Goal: Task Accomplishment & Management: Manage account settings

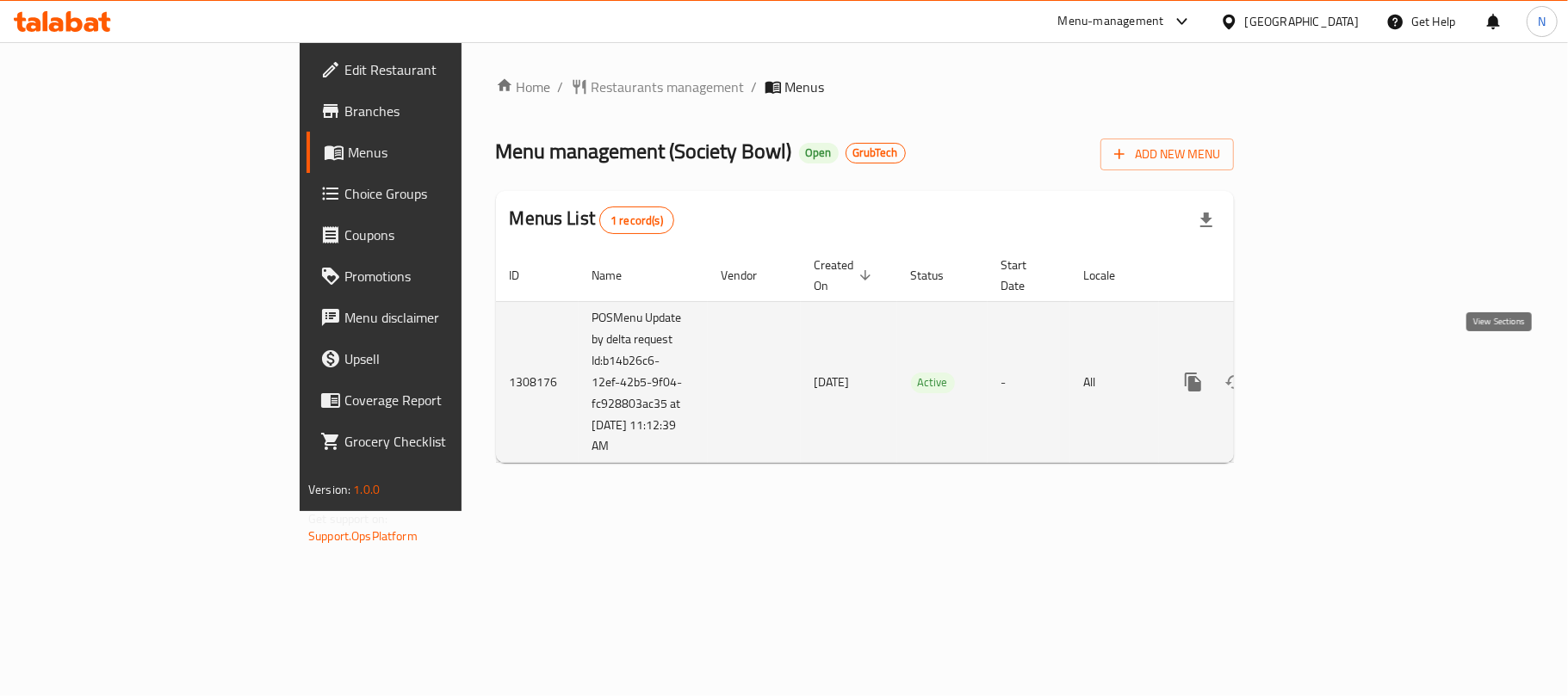
click at [1338, 361] on link "enhanced table" at bounding box center [1317, 381] width 41 height 41
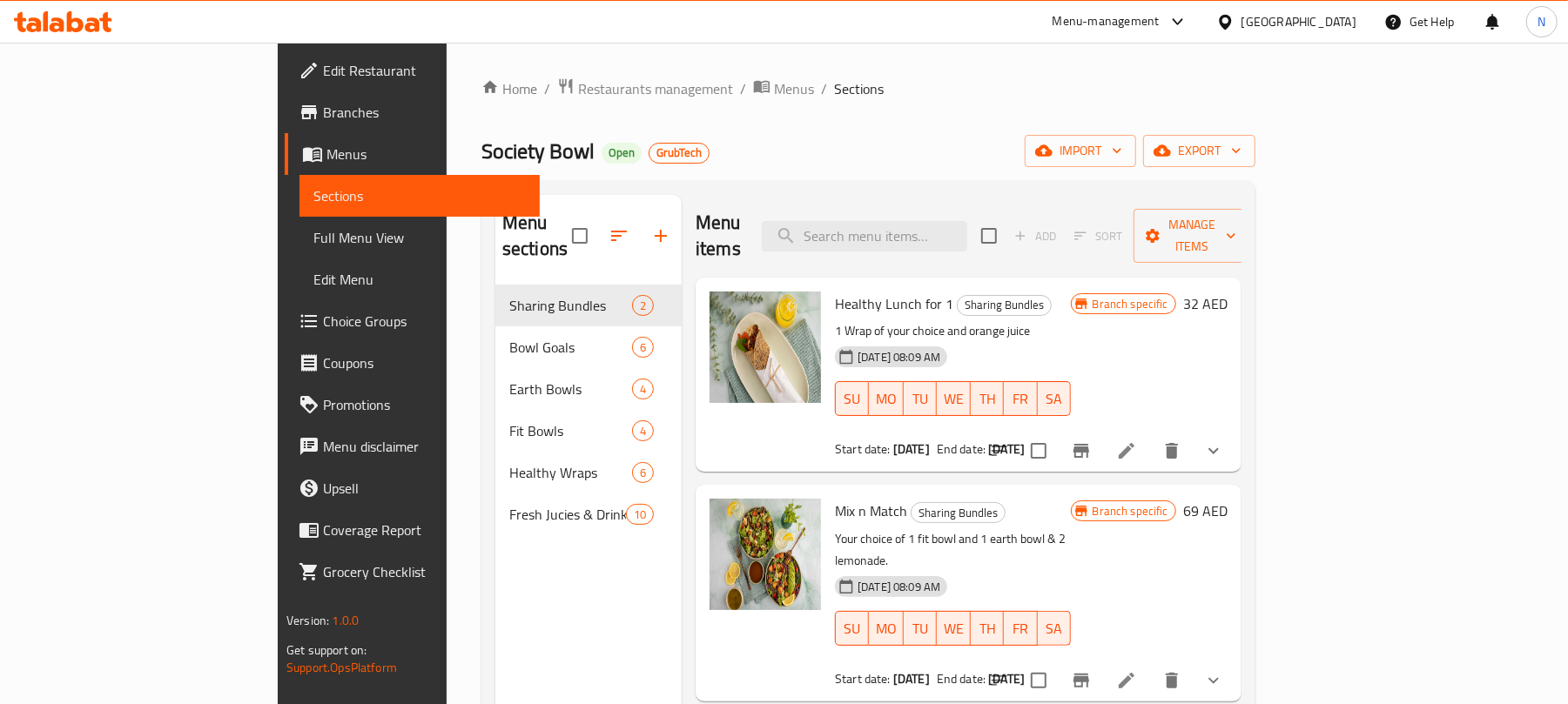
click at [314, 234] on span "Full Menu View" at bounding box center [420, 237] width 212 height 21
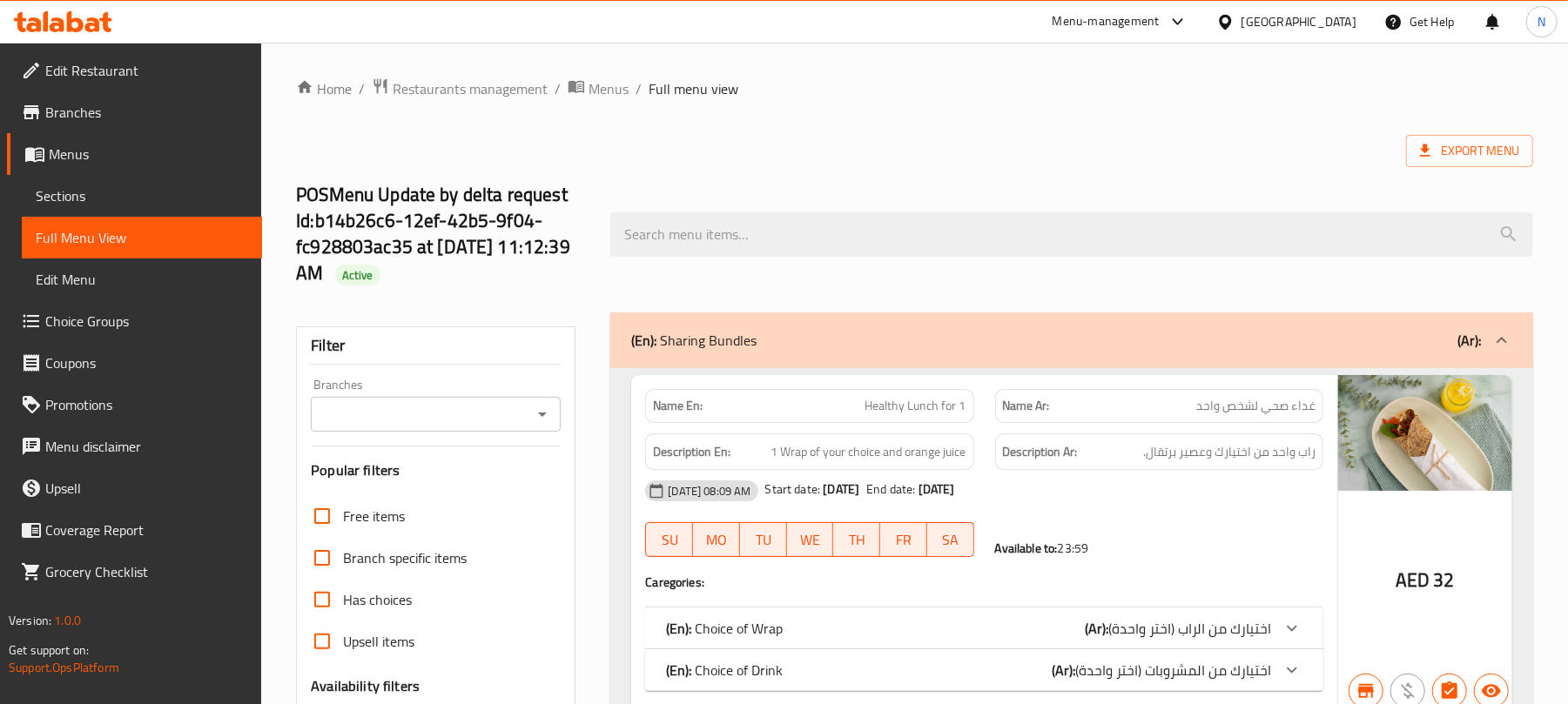
click at [397, 430] on div "Branches" at bounding box center [435, 414] width 250 height 35
click at [540, 410] on icon "Open" at bounding box center [542, 414] width 21 height 21
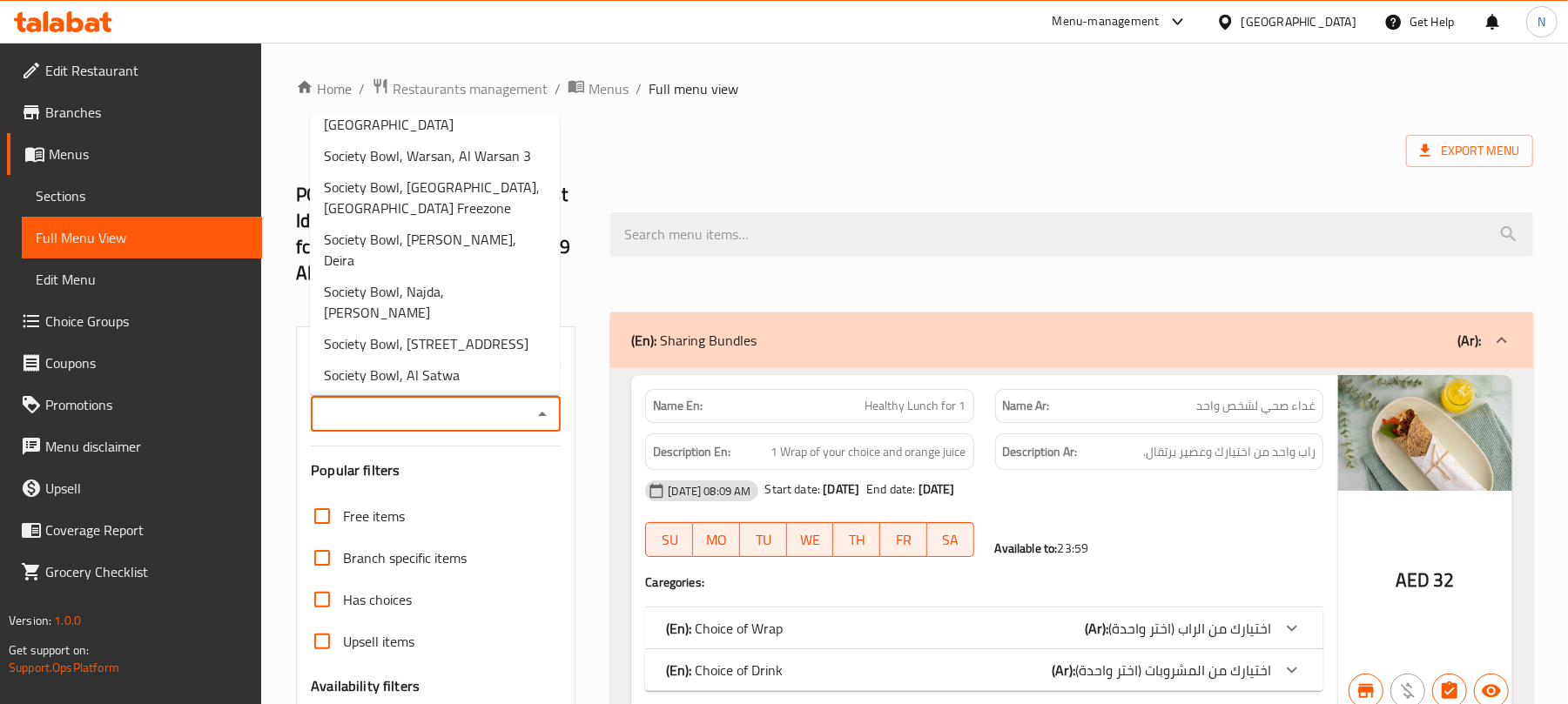
scroll to position [137, 0]
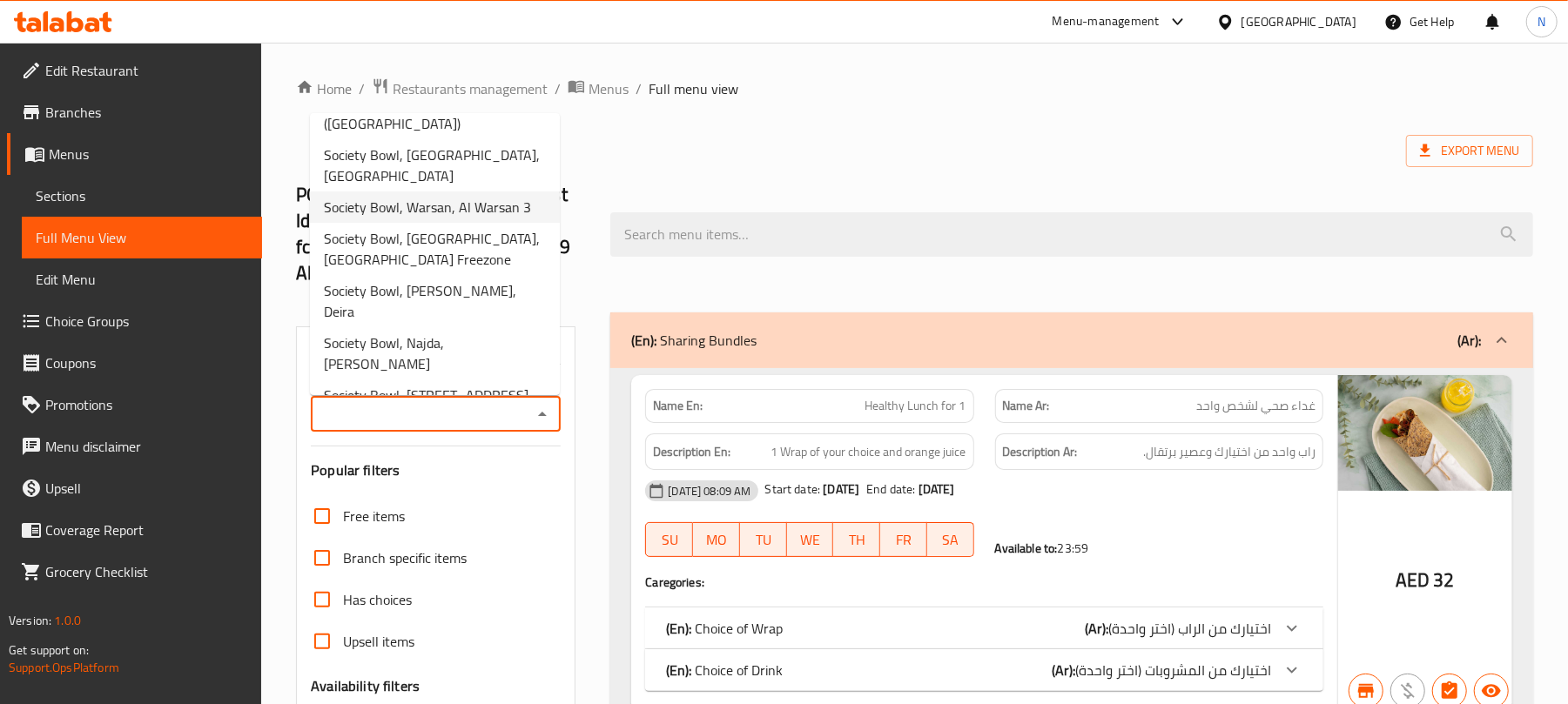
click at [460, 212] on span "Society Bowl, Warsan, Al Warsan 3" at bounding box center [427, 207] width 208 height 21
type input "Society Bowl, Warsan, Al Warsan 3"
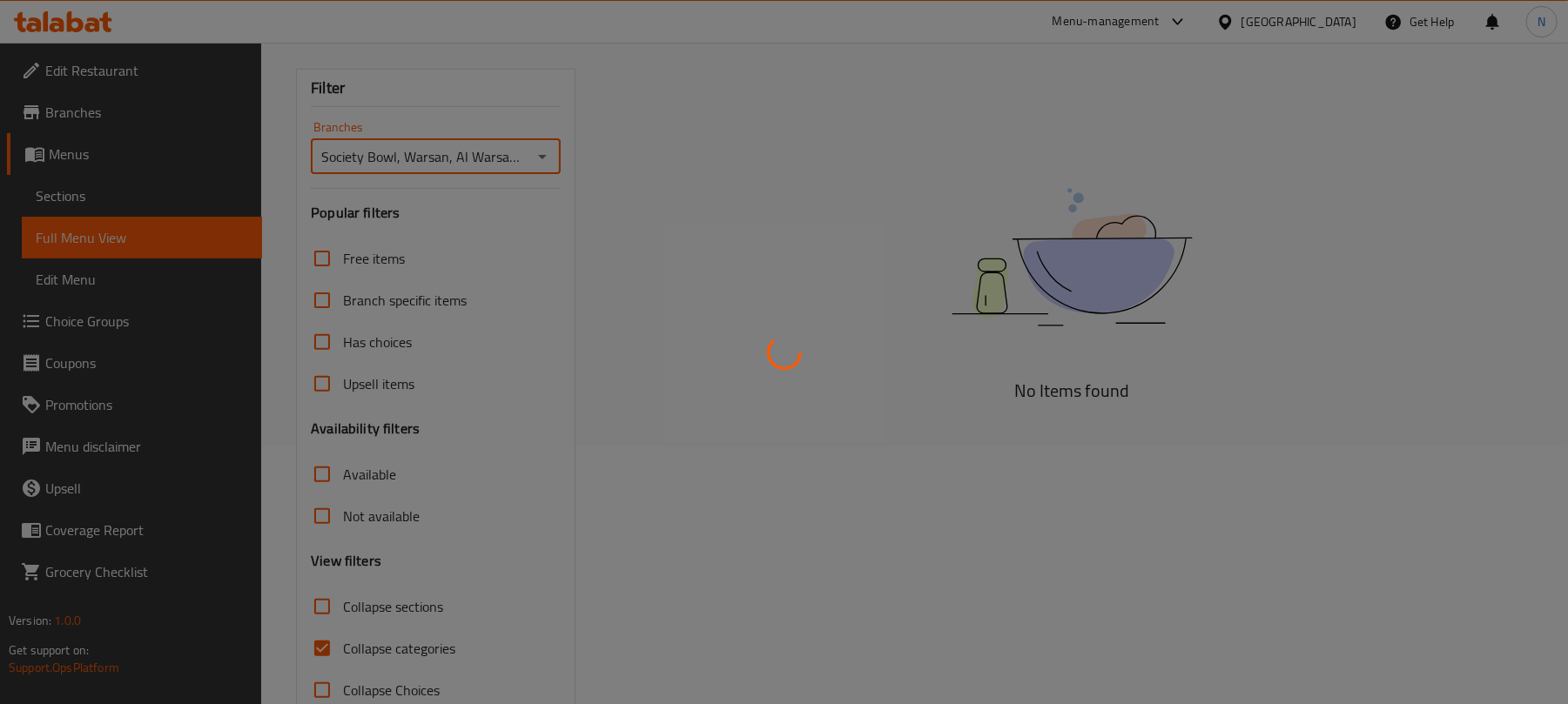
scroll to position [302, 0]
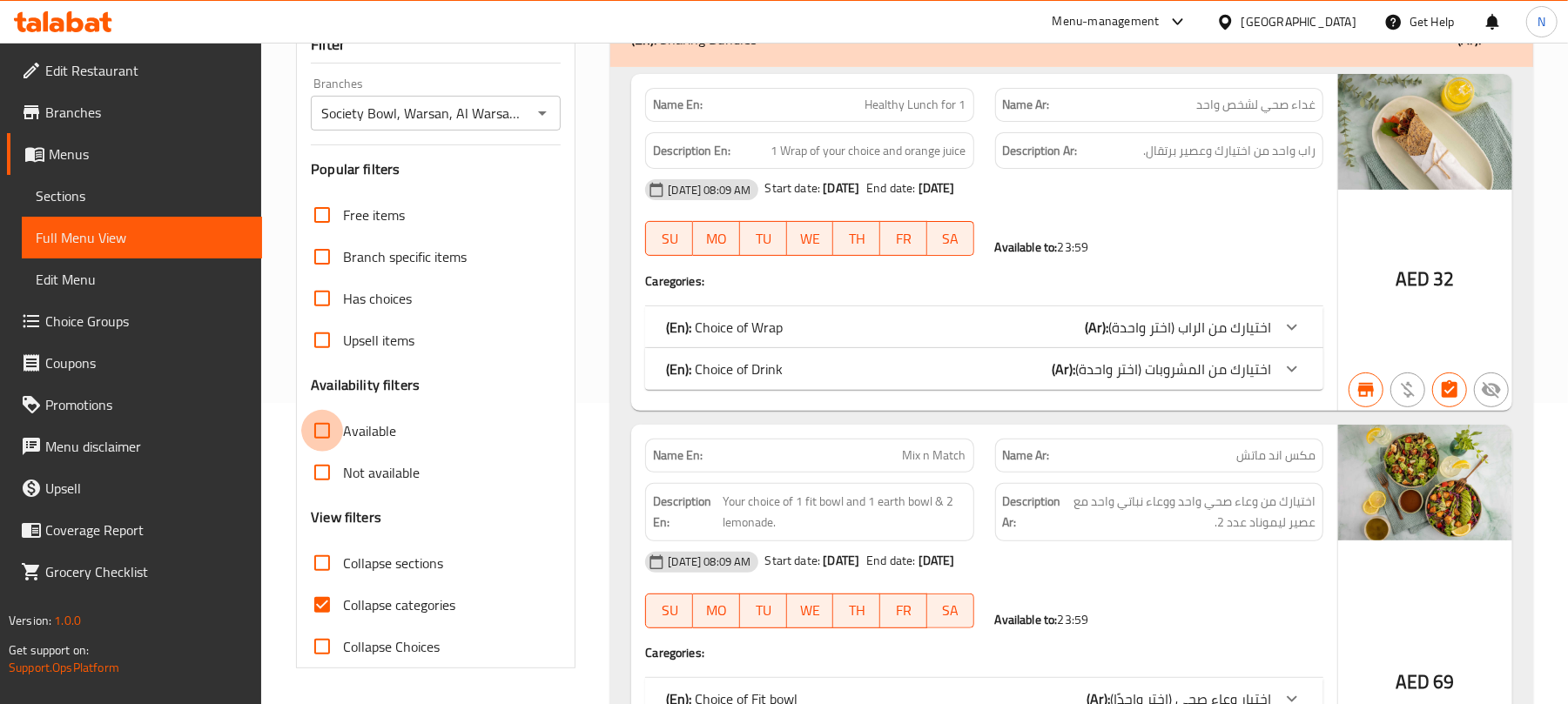
click at [325, 426] on input "Available" at bounding box center [322, 430] width 42 height 42
checkbox input "true"
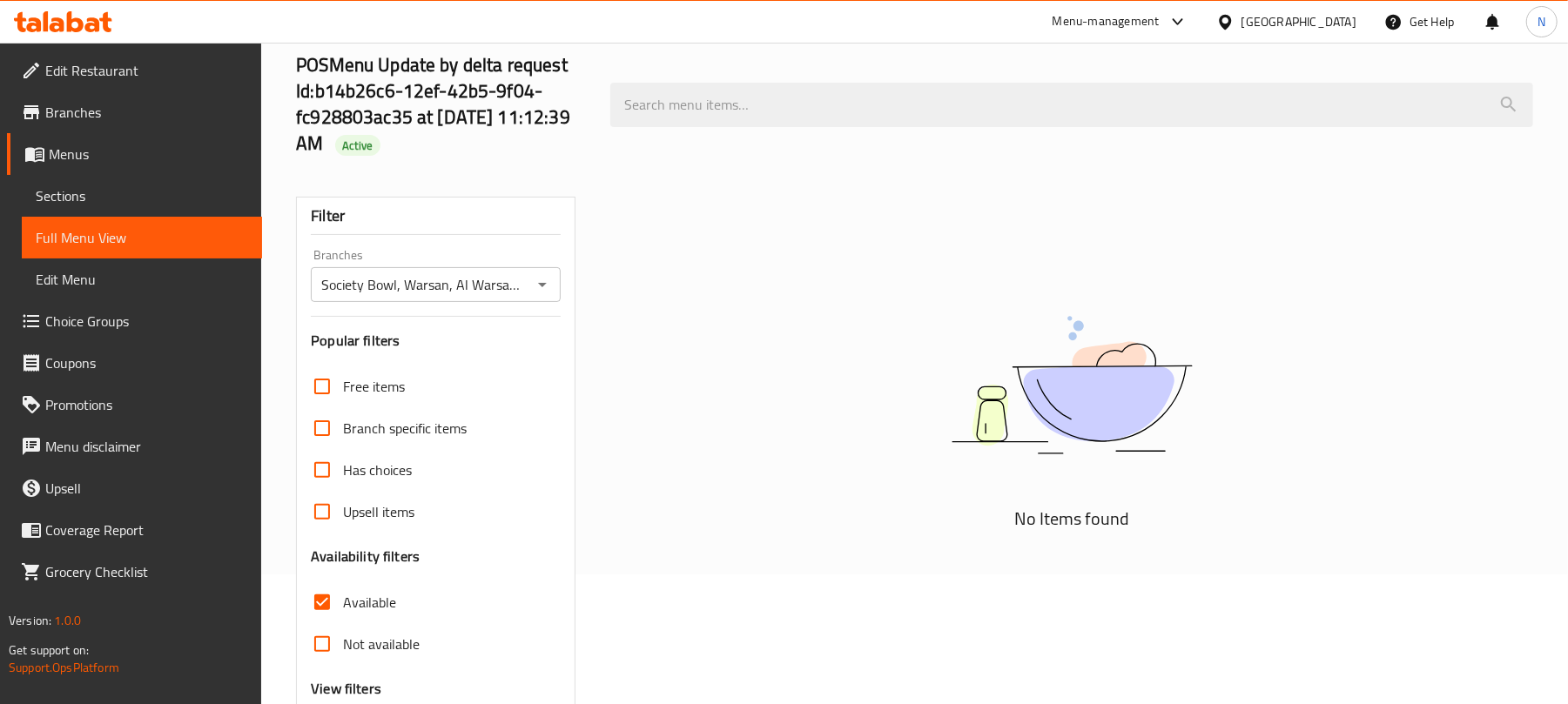
scroll to position [185, 0]
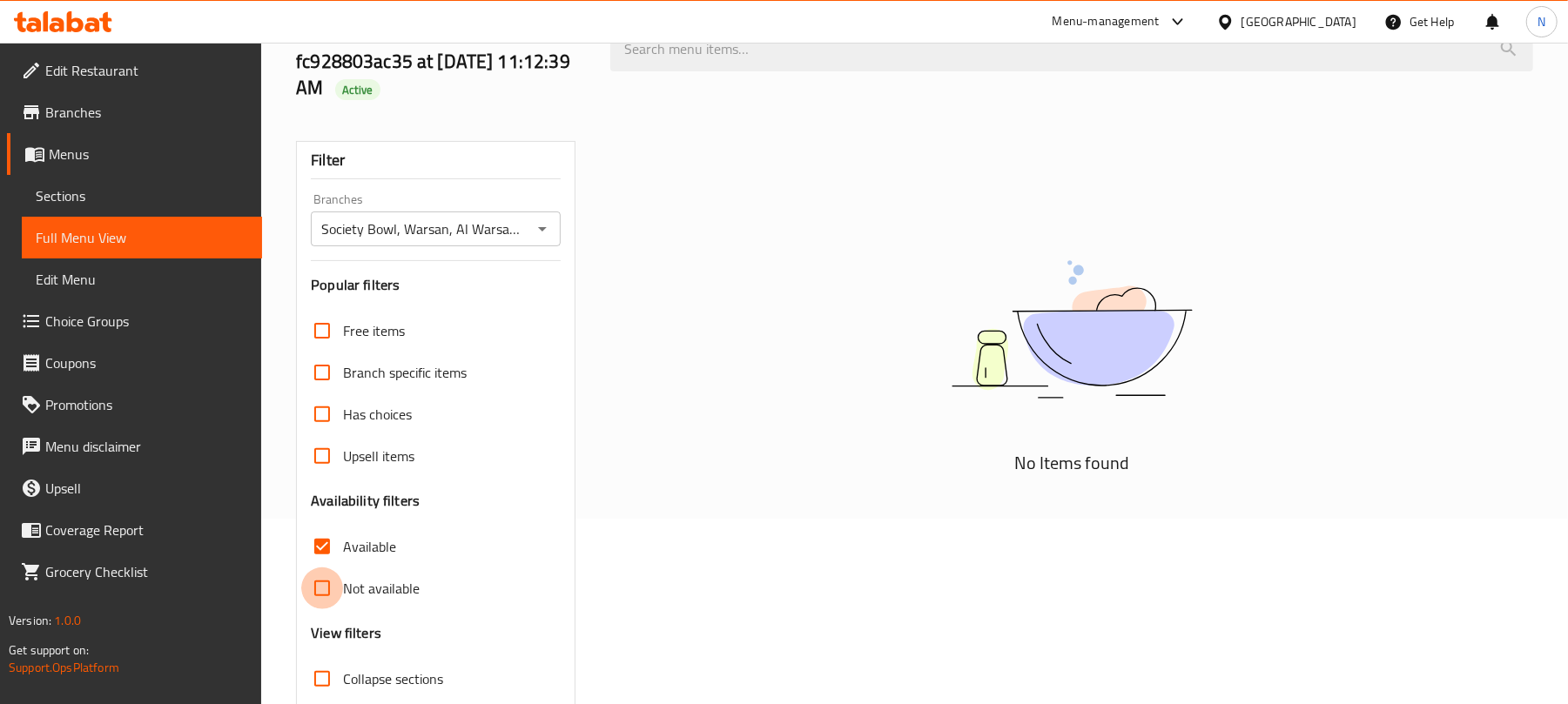
click at [328, 594] on input "Not available" at bounding box center [322, 588] width 42 height 42
checkbox input "true"
click at [315, 542] on input "Available" at bounding box center [322, 546] width 42 height 42
checkbox input "false"
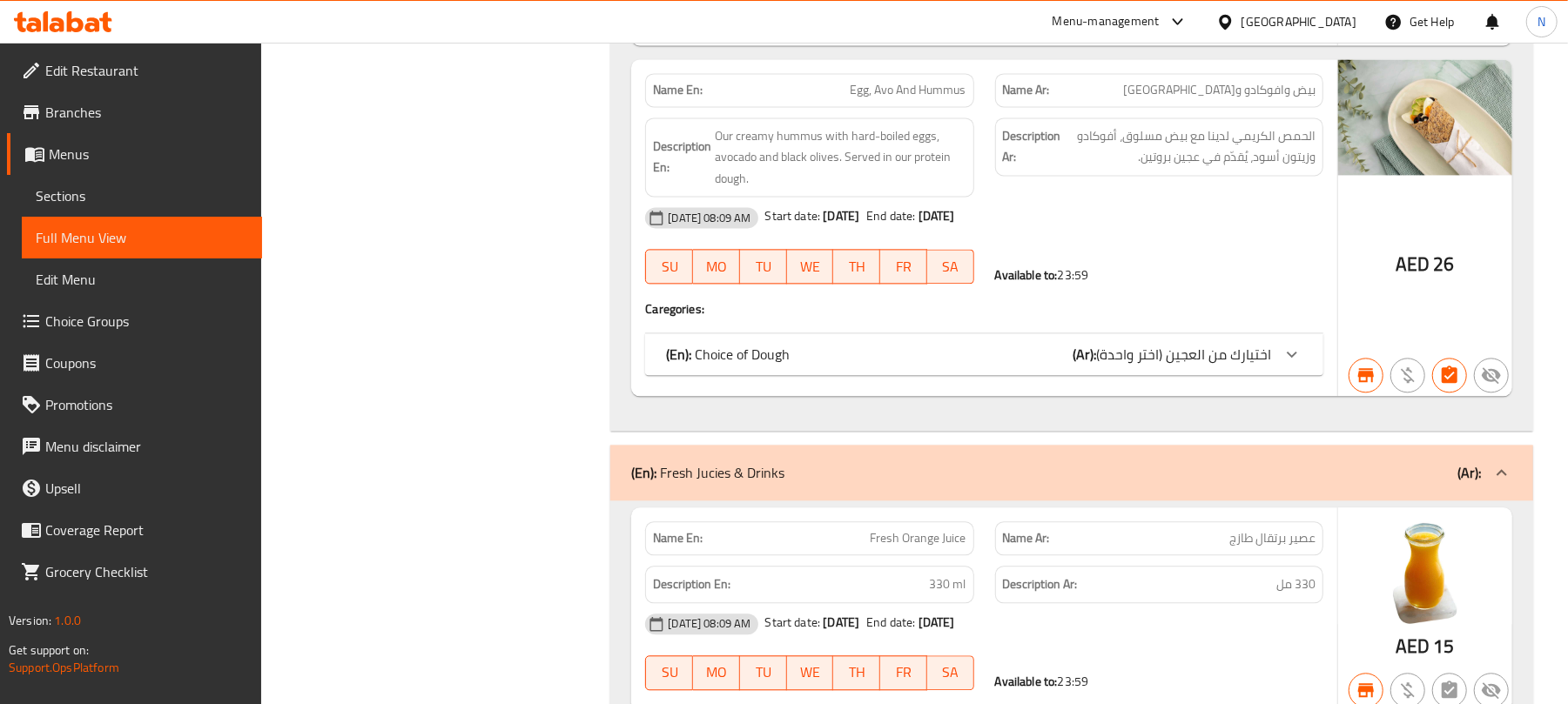
scroll to position [7315, 0]
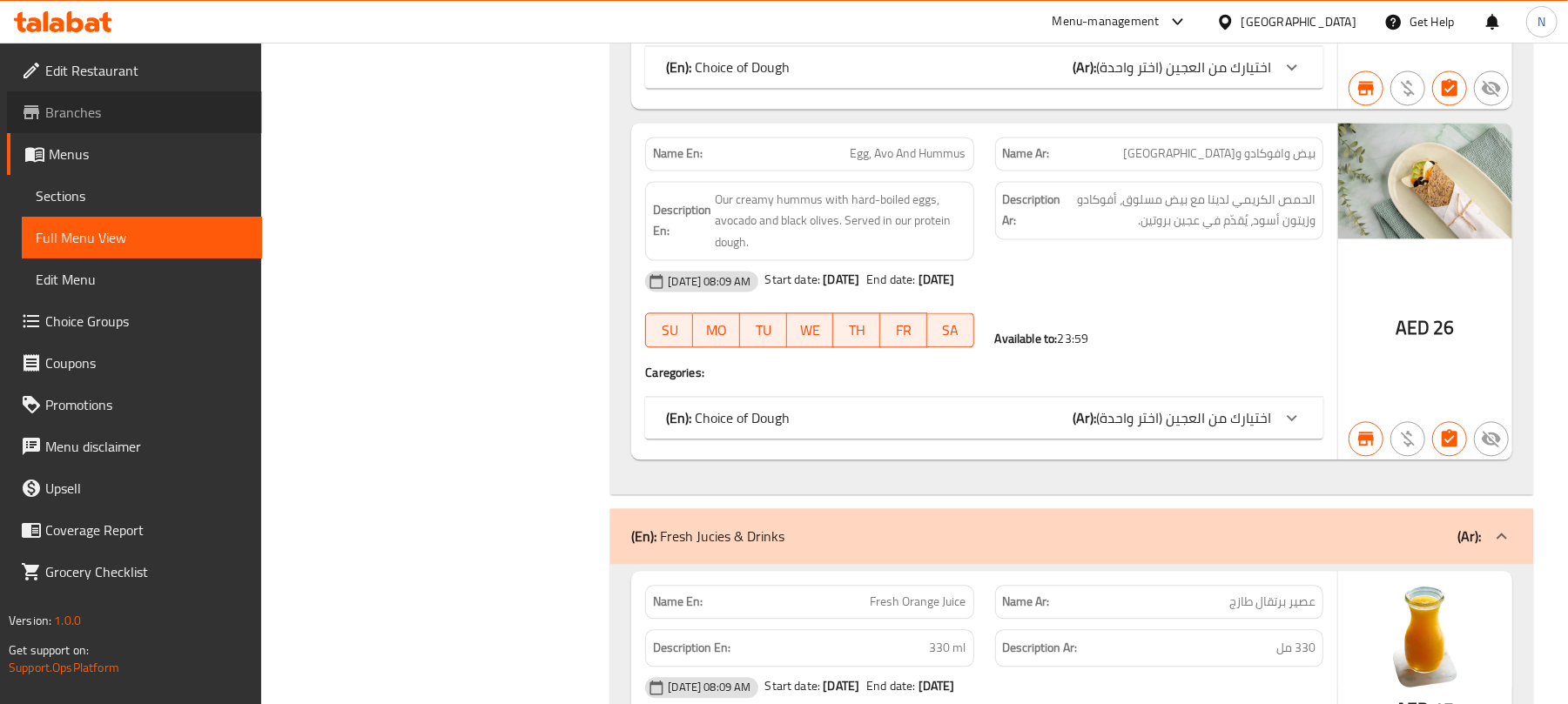
click at [144, 109] on span "Branches" at bounding box center [147, 112] width 203 height 21
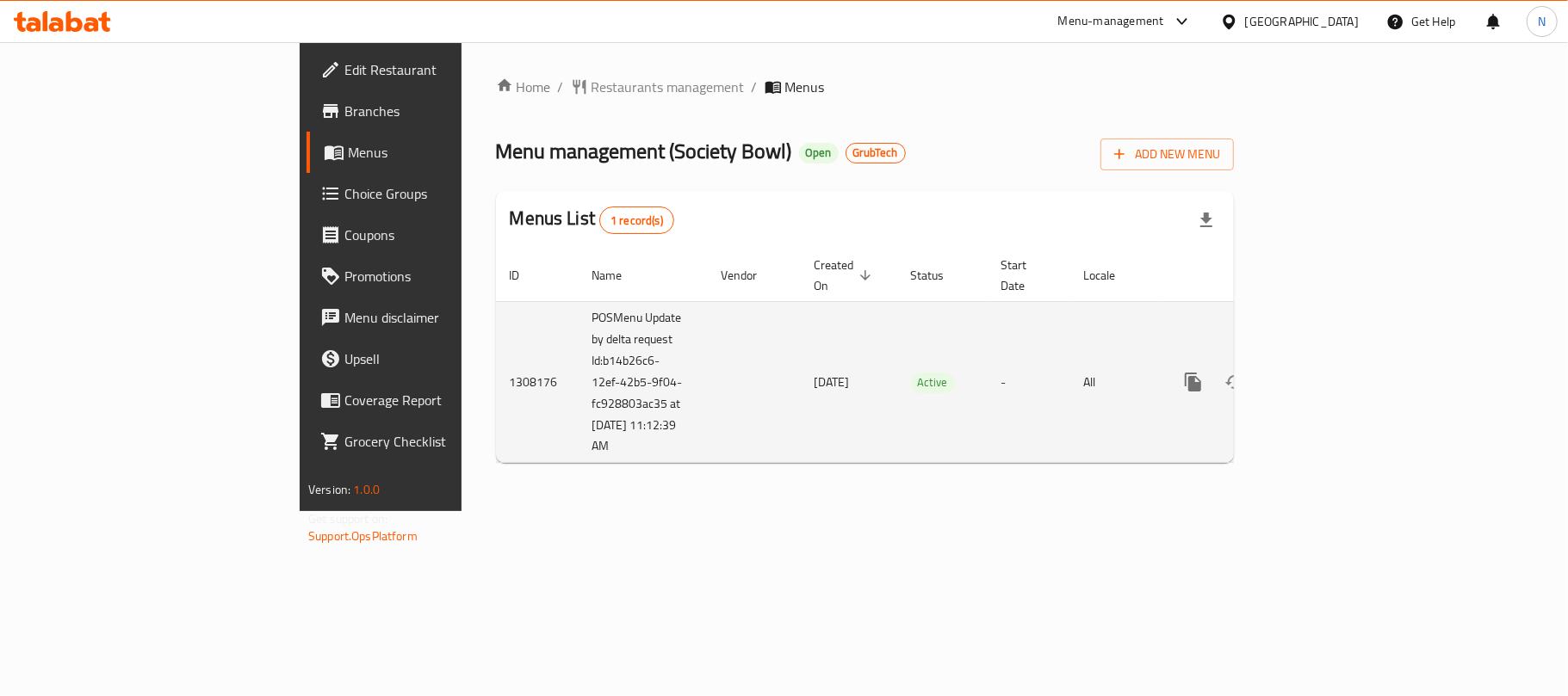
drag, startPoint x: 403, startPoint y: 344, endPoint x: 472, endPoint y: 421, distance: 103.4
click at [579, 421] on td "POSMenu Update by delta request Id:b14b26c6-12ef-42b5-9f04-fc928803ac35 at [DAT…" at bounding box center [643, 381] width 130 height 161
copy td "b14b26c6-12ef-42b5-9f04-fc928803ac35 at [DATE] 11:12:39 AM"
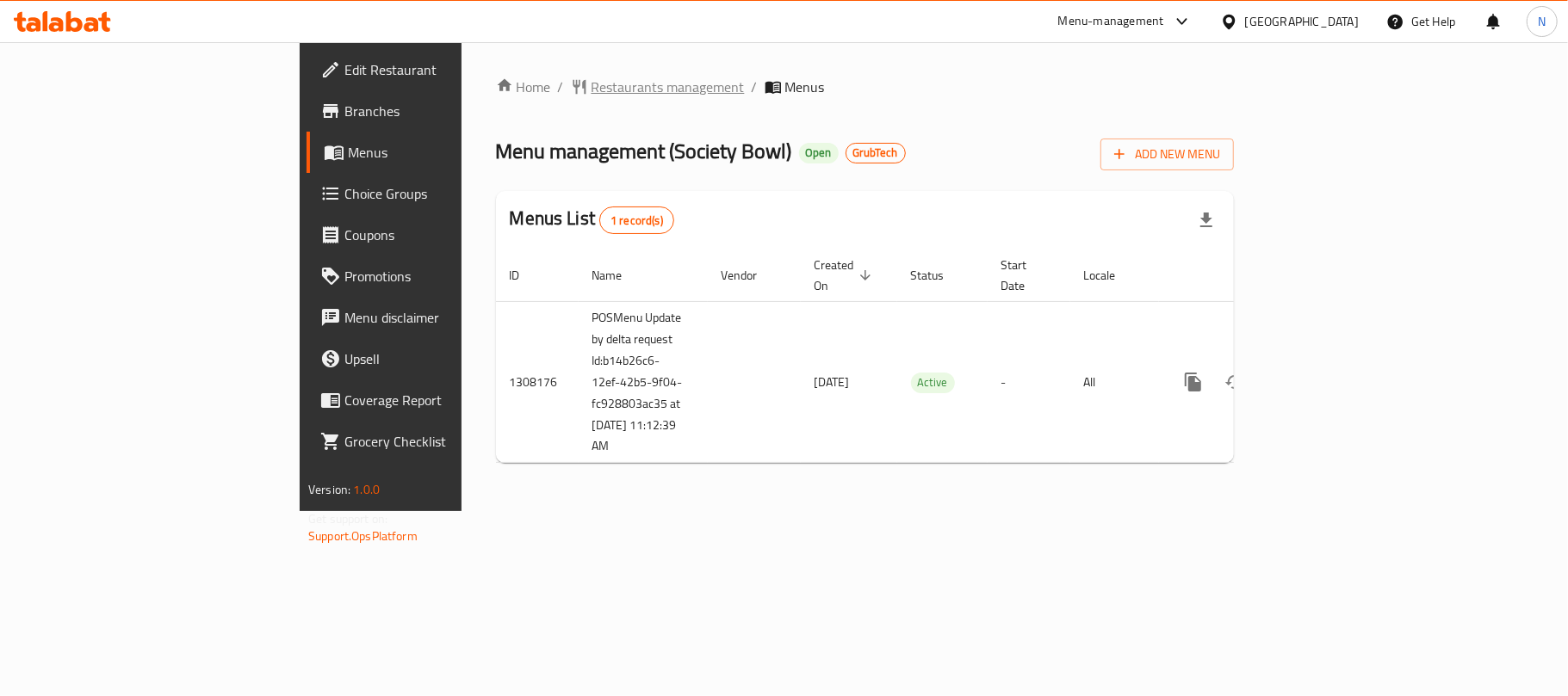
click at [591, 80] on span "Restaurants management" at bounding box center [668, 87] width 153 height 21
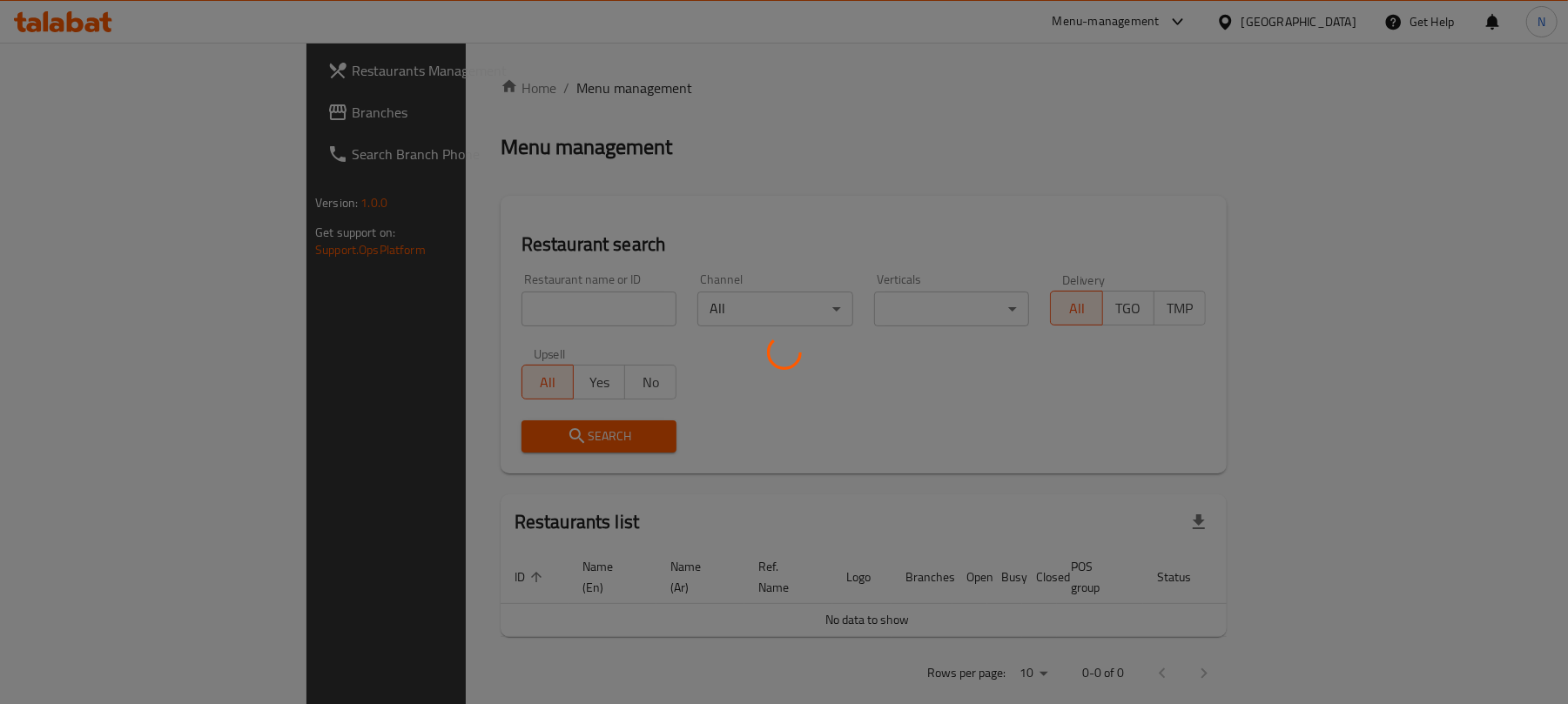
drag, startPoint x: 42, startPoint y: 99, endPoint x: 139, endPoint y: 99, distance: 97.0
click at [42, 99] on div at bounding box center [784, 352] width 1568 height 704
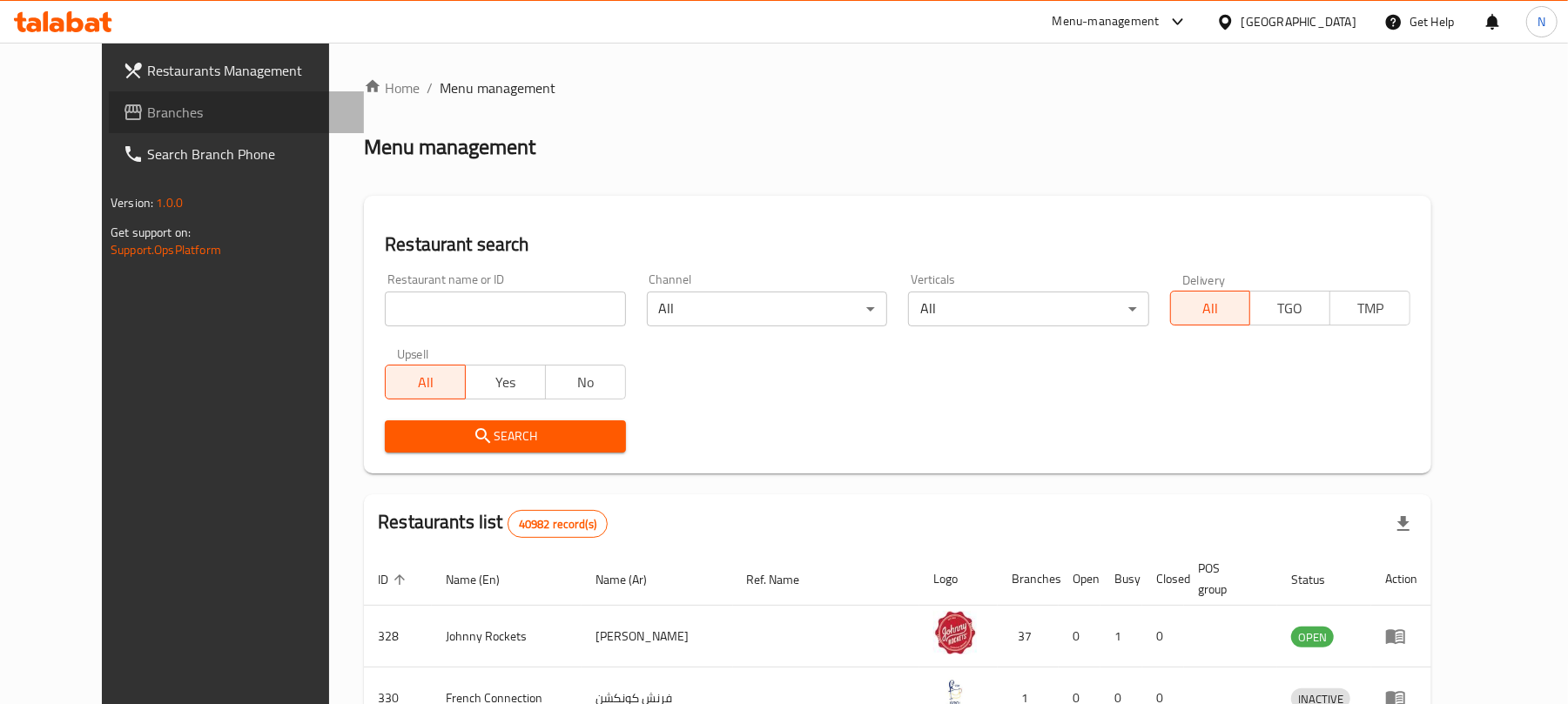
click at [147, 109] on span "Branches" at bounding box center [248, 112] width 203 height 21
